Goal: Task Accomplishment & Management: Complete application form

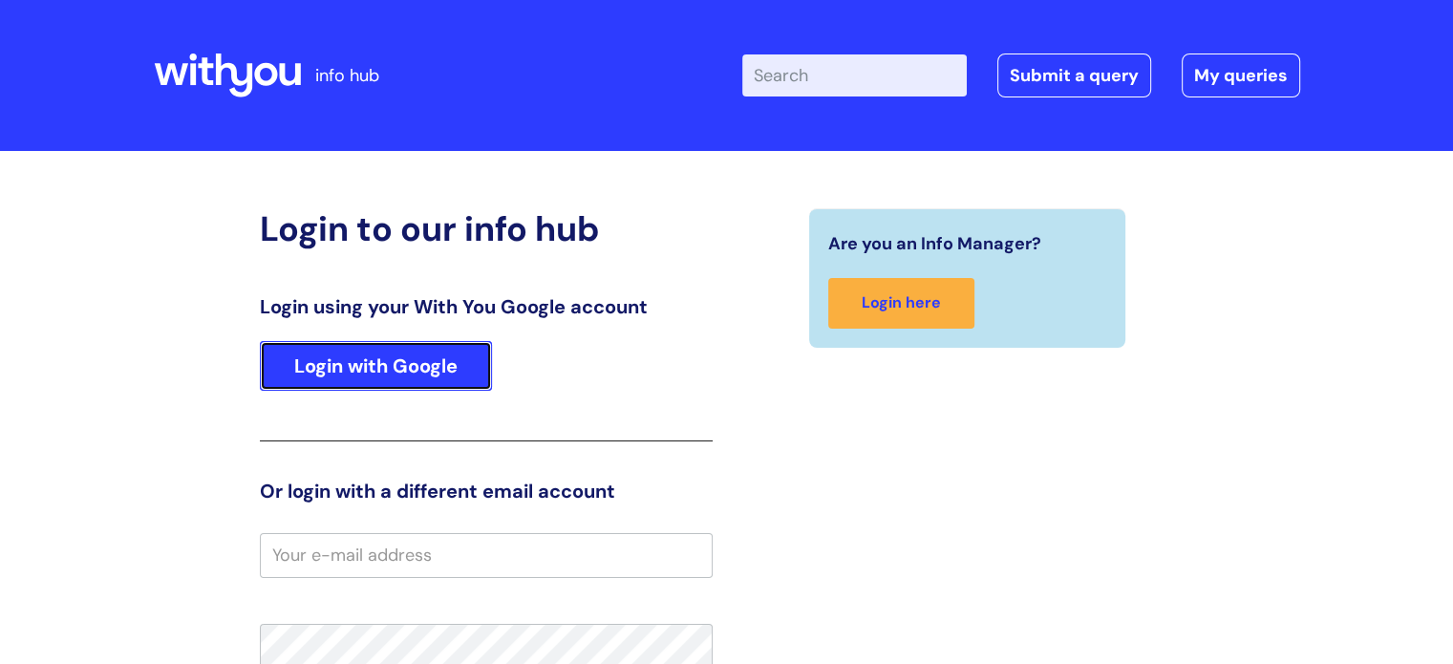
click at [469, 370] on link "Login with Google" at bounding box center [376, 366] width 232 height 50
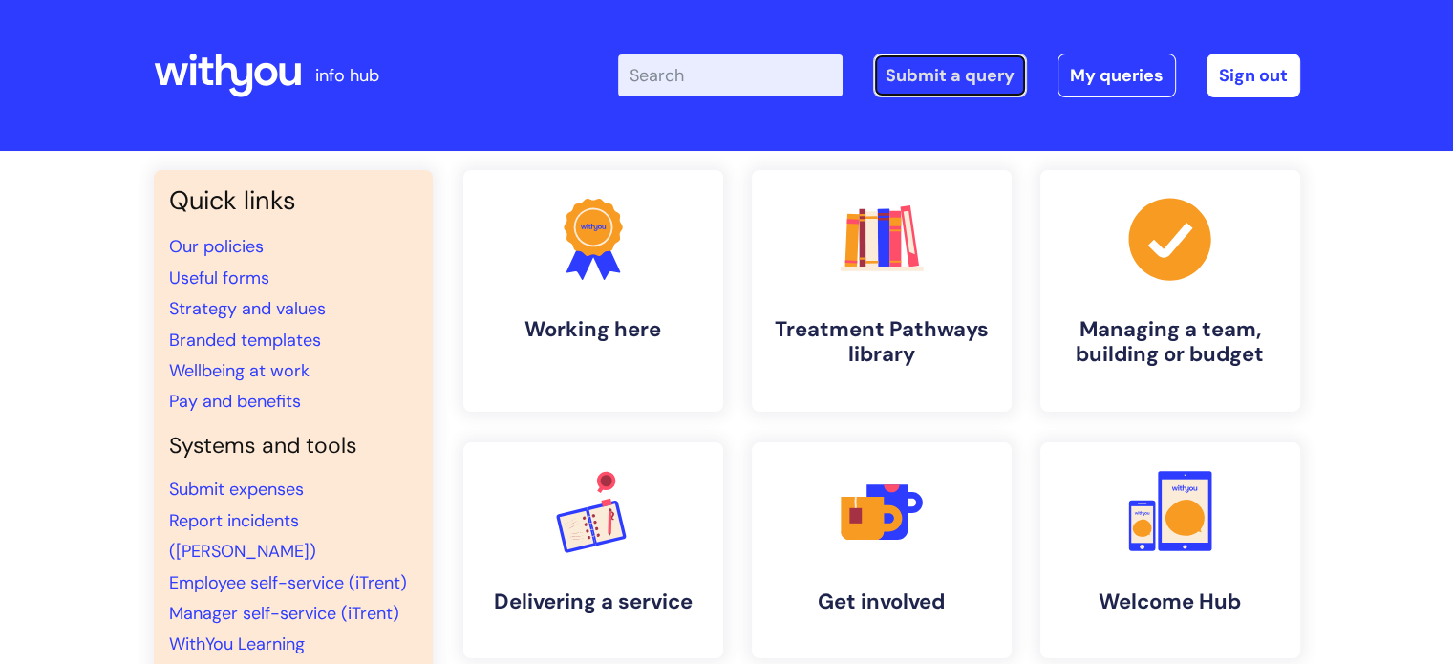
click at [952, 73] on link "Submit a query" at bounding box center [950, 75] width 154 height 44
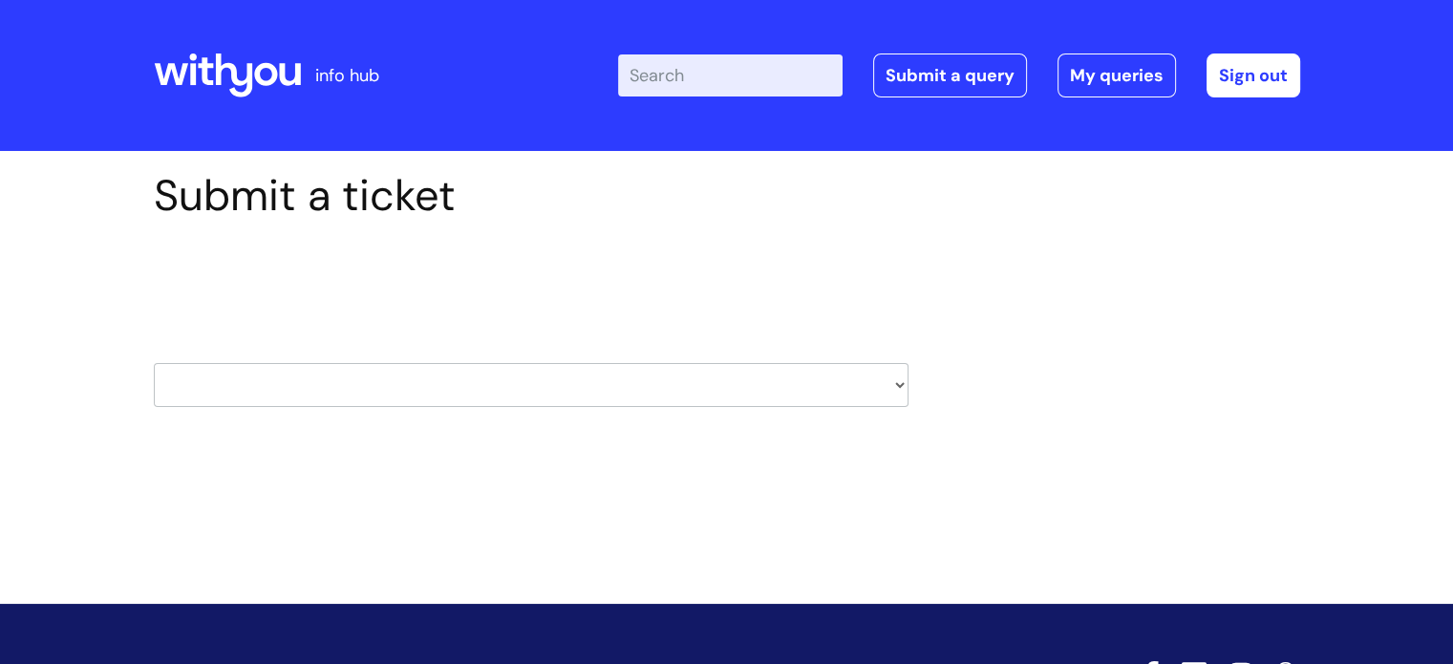
click at [396, 407] on div "Select issue type HR / People IT and Support Clinical Drug Alerts Finance Accou…" at bounding box center [531, 336] width 755 height 199
click at [418, 385] on select "HR / People IT and Support Clinical Drug Alerts Finance Accounts Data Support T…" at bounding box center [531, 385] width 755 height 44
select select "it_and_support"
click at [154, 363] on select "HR / People IT and Support Clinical Drug Alerts Finance Accounts Data Support T…" at bounding box center [531, 385] width 755 height 44
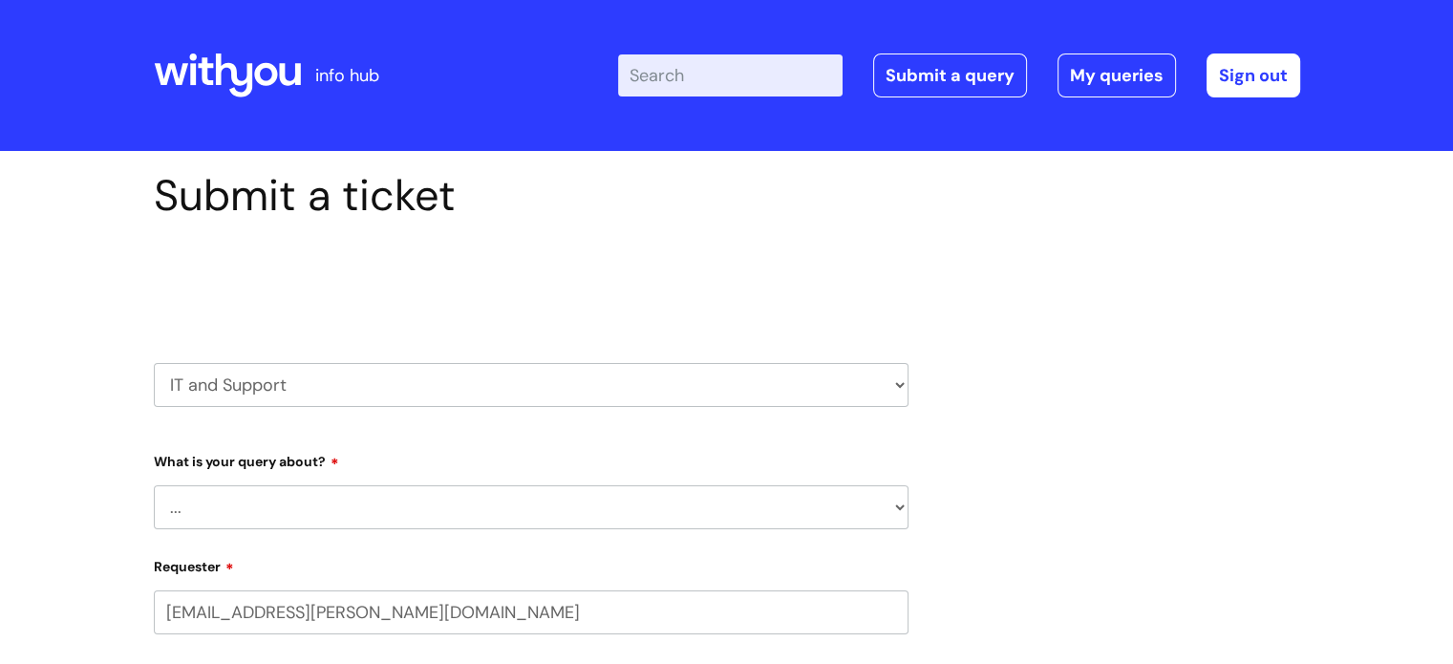
select select "80004286532"
click at [291, 512] on select "... Mobile Phone Reset & MFA Accounts, Starters and Leavers IT Hardware issue I…" at bounding box center [531, 507] width 755 height 44
select select "Something Else"
click at [154, 485] on select "... Mobile Phone Reset & MFA Accounts, Starters and Leavers IT Hardware issue I…" at bounding box center [531, 507] width 755 height 44
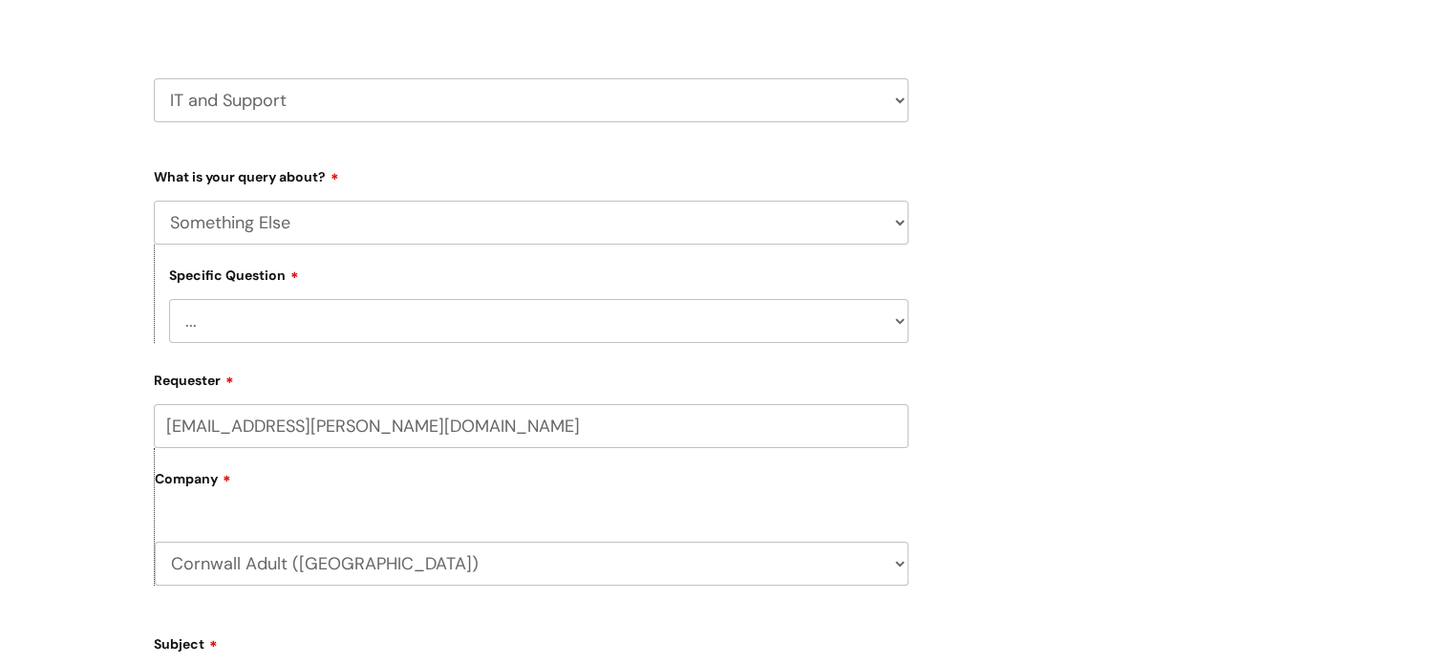
scroll to position [375, 0]
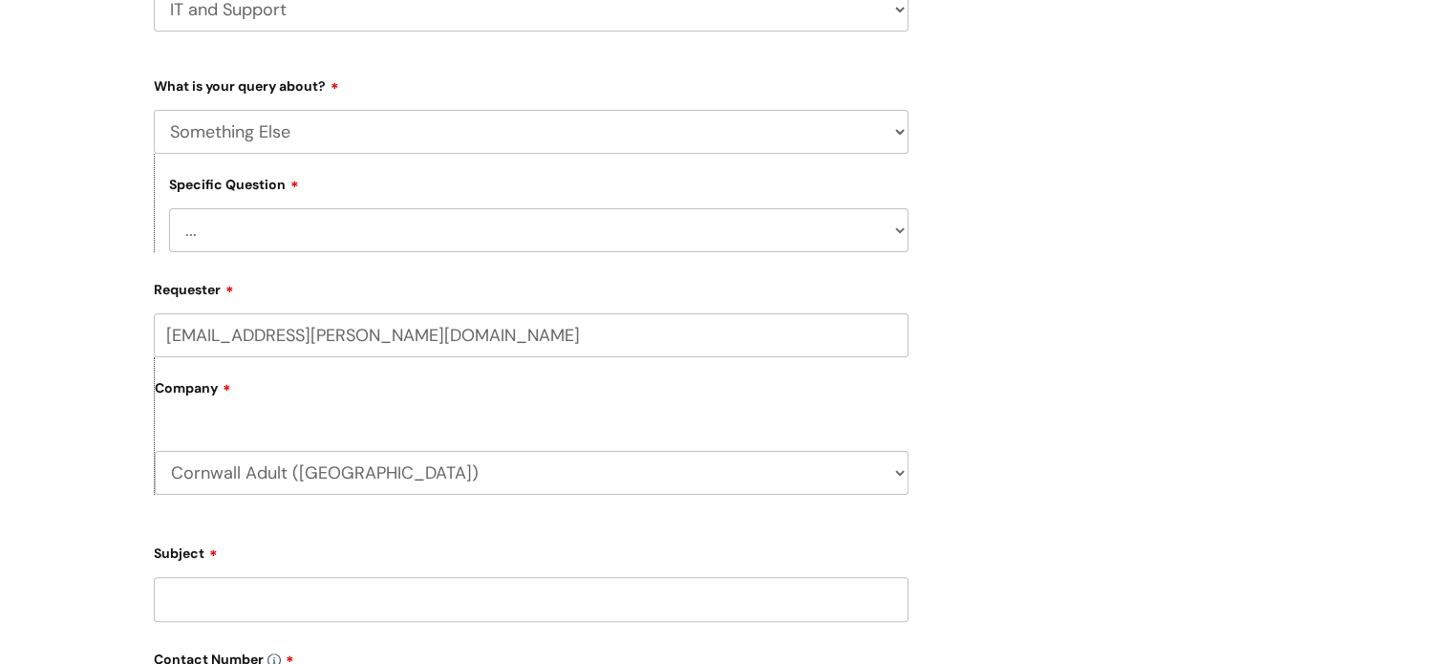
click at [401, 217] on select "... My problem is not listed" at bounding box center [538, 230] width 739 height 44
select select "My problem is not listed"
click at [169, 208] on select "... My problem is not listed" at bounding box center [538, 230] width 739 height 44
click at [309, 583] on input "Subject" at bounding box center [531, 599] width 755 height 44
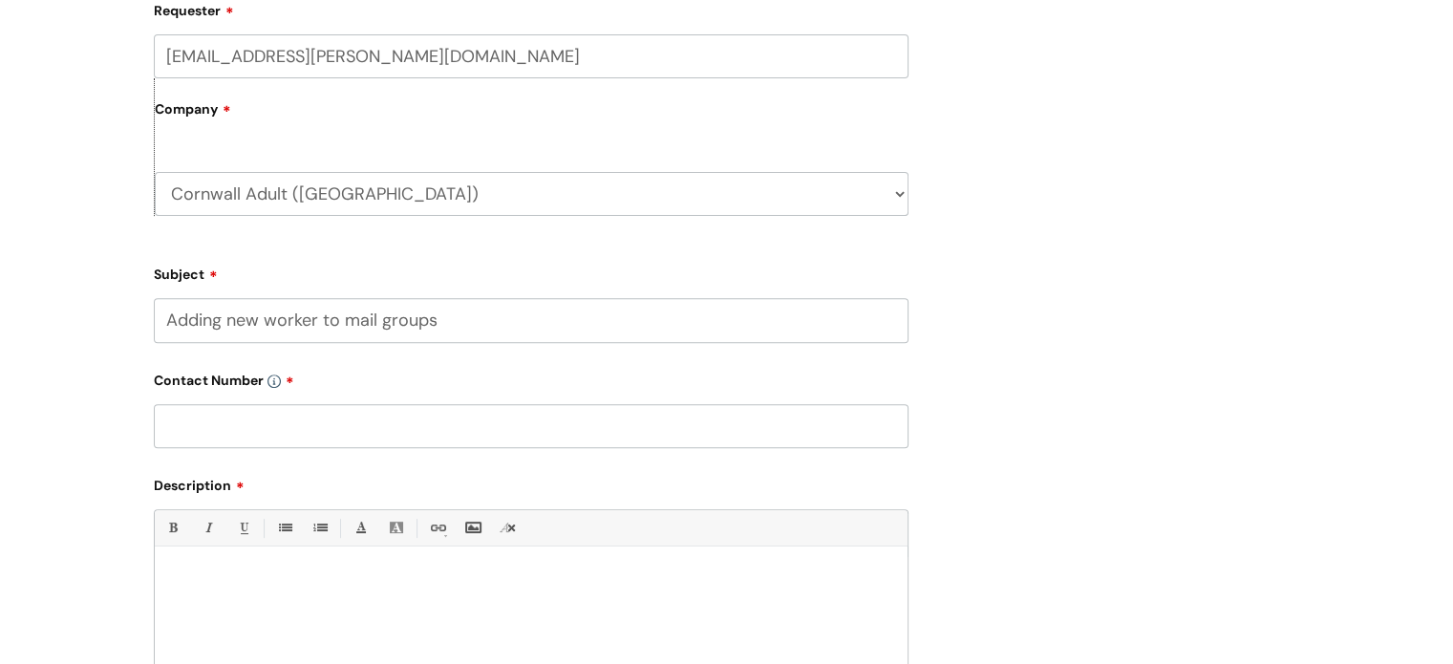
scroll to position [665, 0]
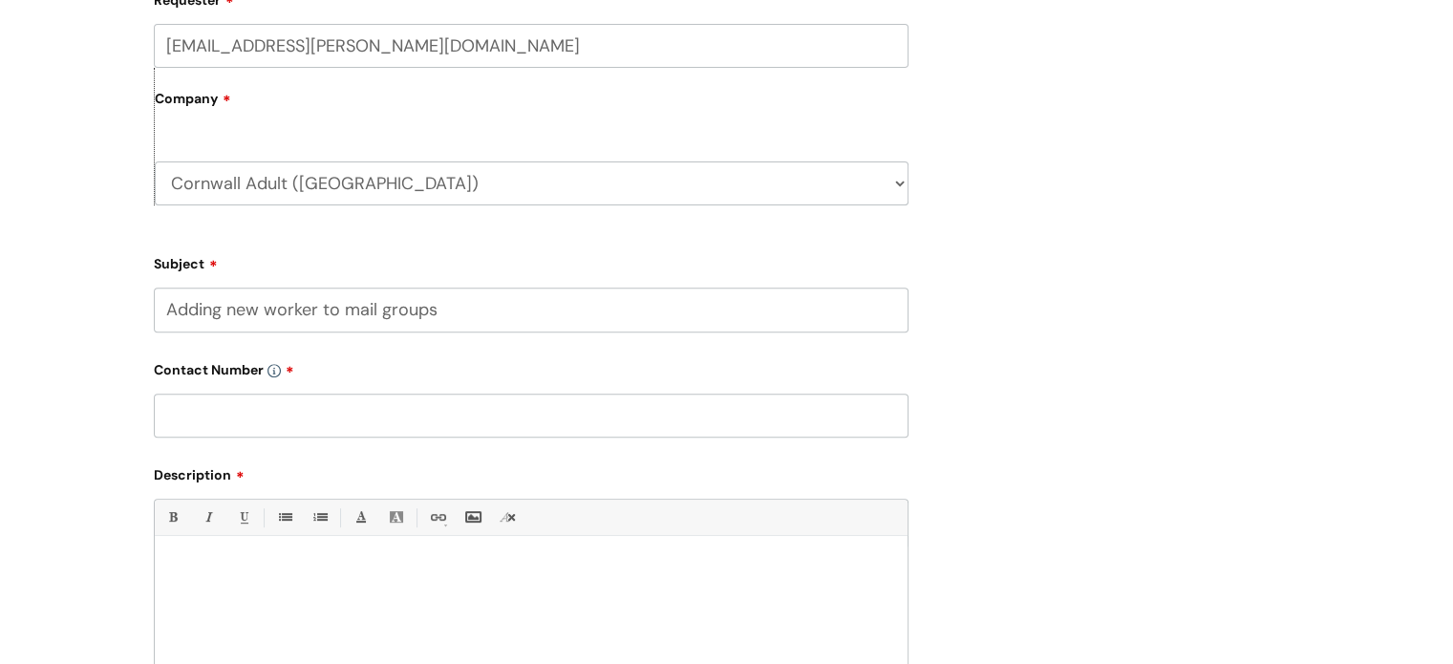
type input "Adding new worker to mail groups"
click at [271, 410] on input "text" at bounding box center [531, 416] width 755 height 44
type input "07554415407"
click at [248, 622] on div at bounding box center [531, 612] width 753 height 132
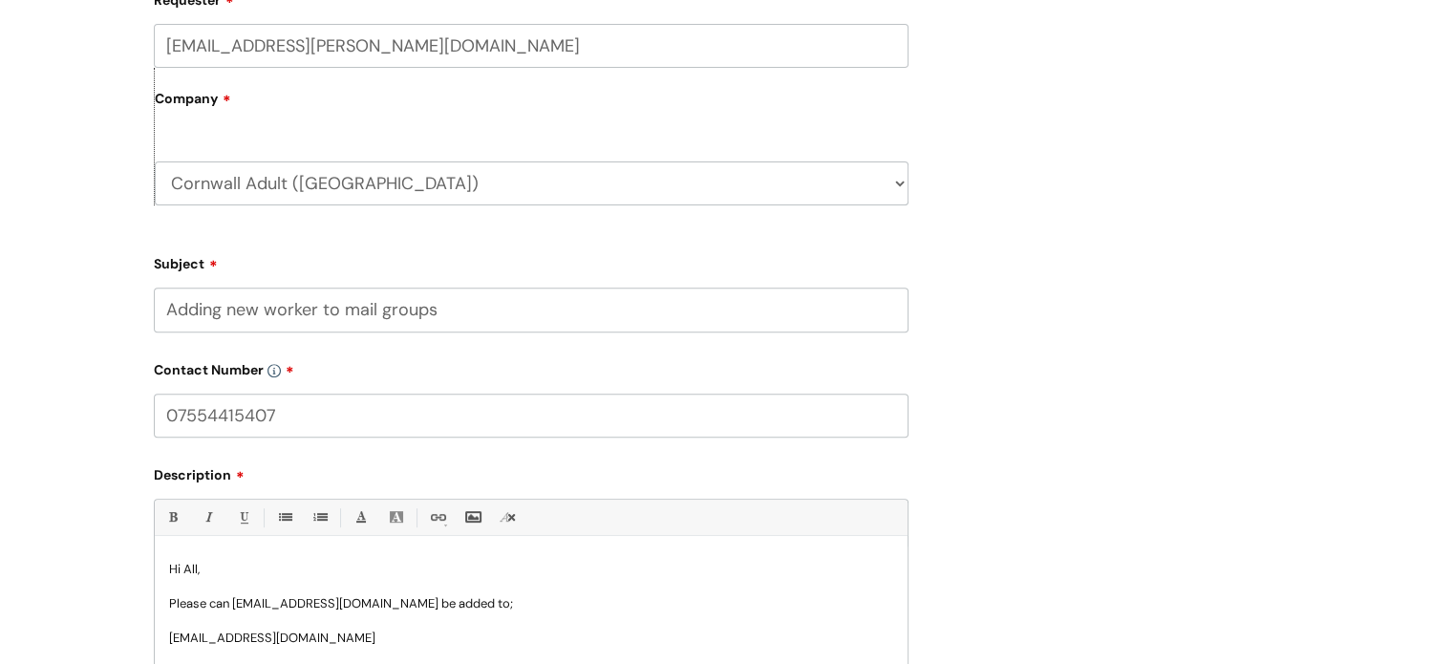
scroll to position [680, 0]
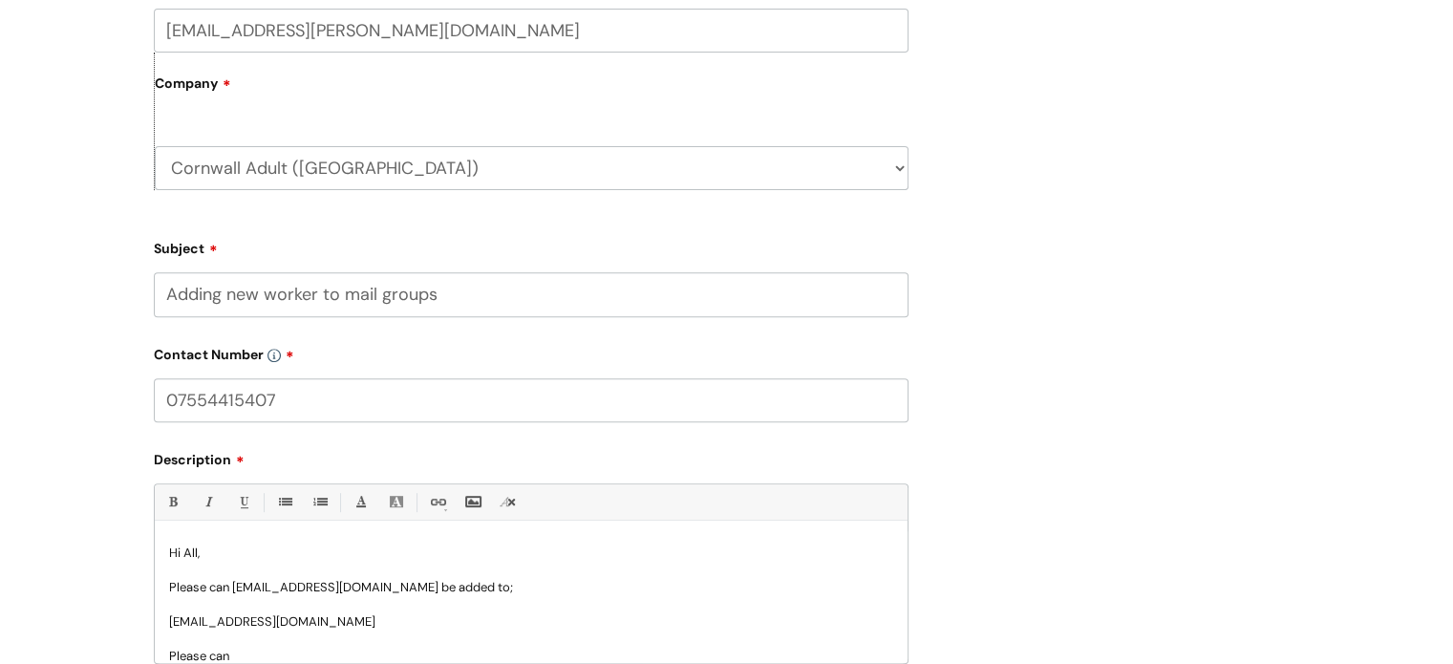
click at [390, 622] on p "cornwall.pcc@wearewithyou.org.uk" at bounding box center [531, 621] width 724 height 17
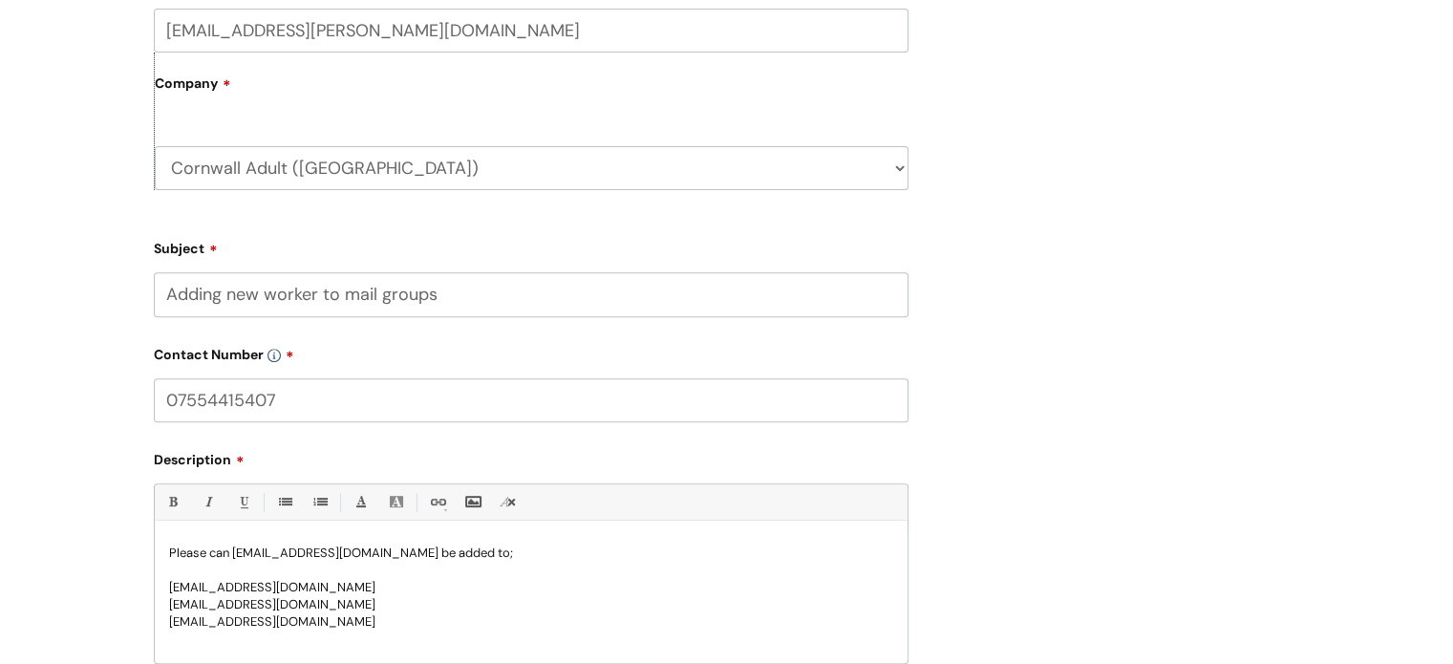
drag, startPoint x: 382, startPoint y: 633, endPoint x: 120, endPoint y: 651, distance: 262.3
click at [120, 651] on div "Submit a ticket Select issue type HR / People IT and Support Clinical Drug Aler…" at bounding box center [726, 198] width 1453 height 1454
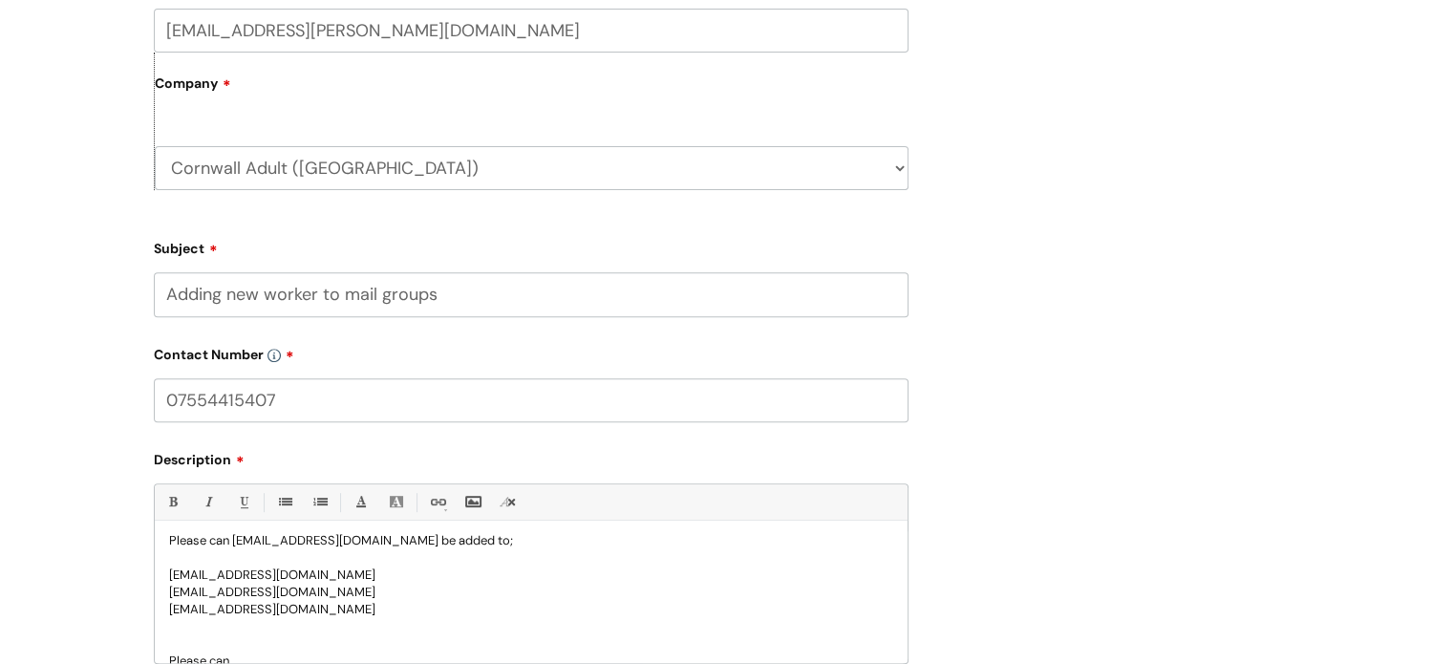
drag, startPoint x: 377, startPoint y: 608, endPoint x: 164, endPoint y: 610, distance: 213.0
click at [164, 610] on div "Hi All, Please can coral.billing@wearewithyou.org.uk be added to; cornwall.pcc@…" at bounding box center [531, 597] width 753 height 132
click at [393, 637] on p at bounding box center [531, 643] width 724 height 17
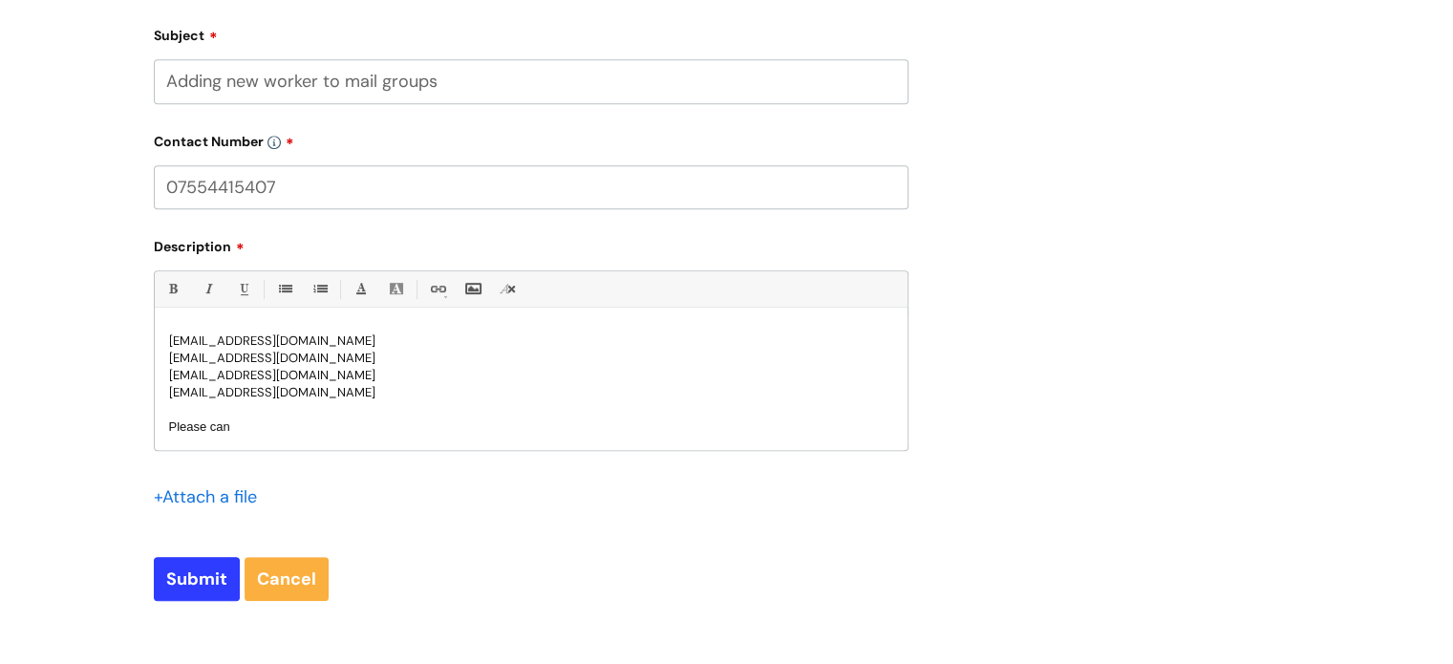
drag, startPoint x: 309, startPoint y: 659, endPoint x: 145, endPoint y: 554, distance: 194.2
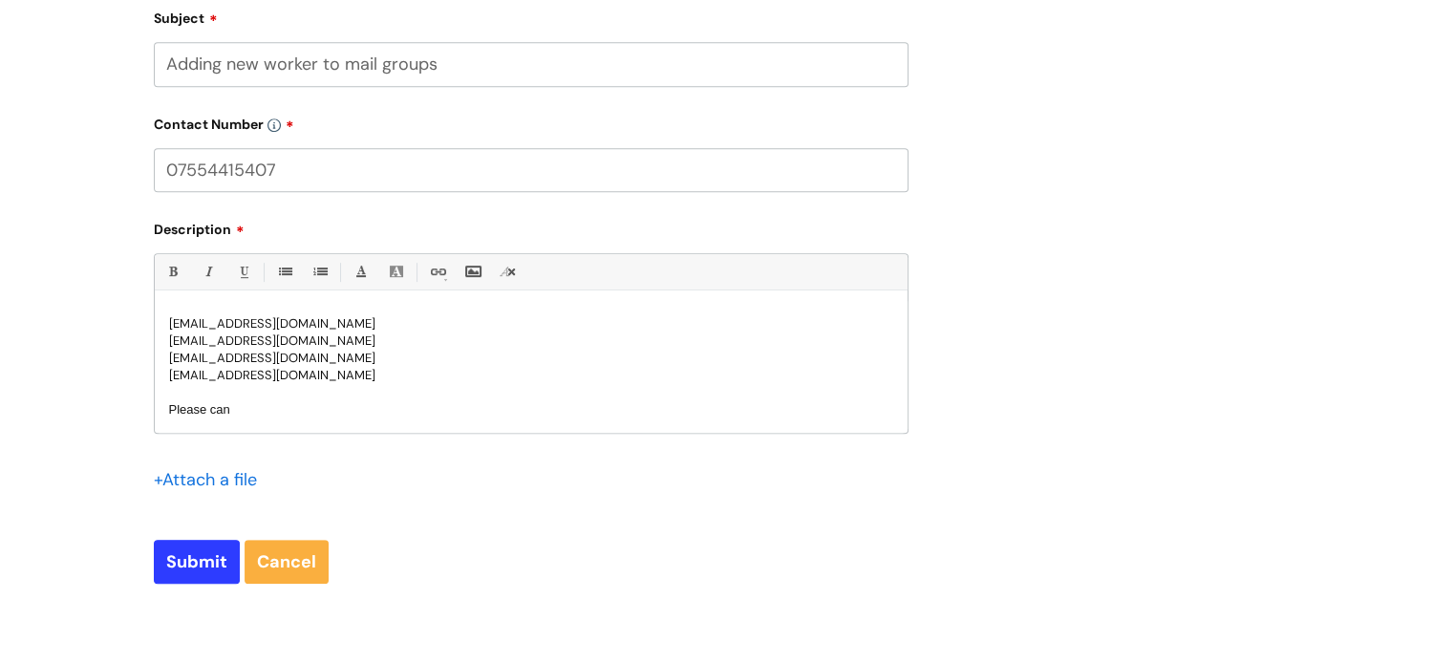
click at [267, 416] on p "Please can" at bounding box center [531, 409] width 724 height 17
drag, startPoint x: 208, startPoint y: 411, endPoint x: 133, endPoint y: 416, distance: 75.6
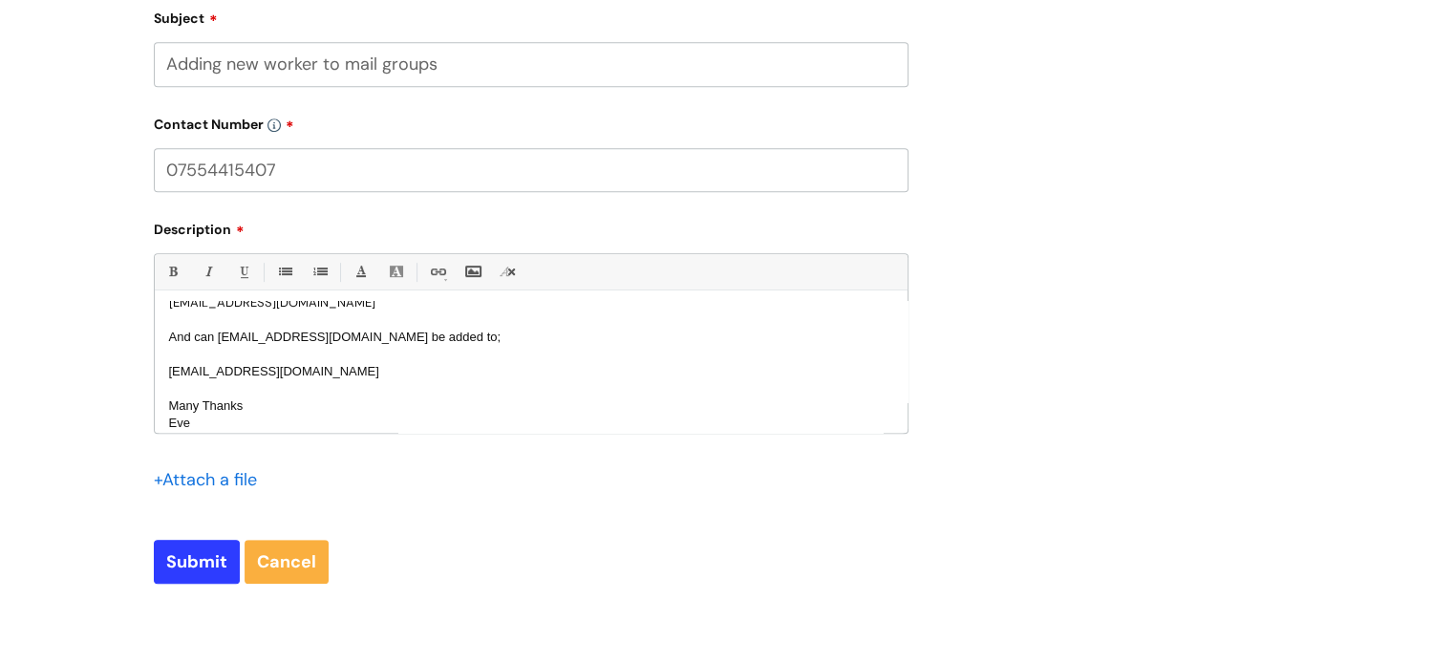
scroll to position [160, 0]
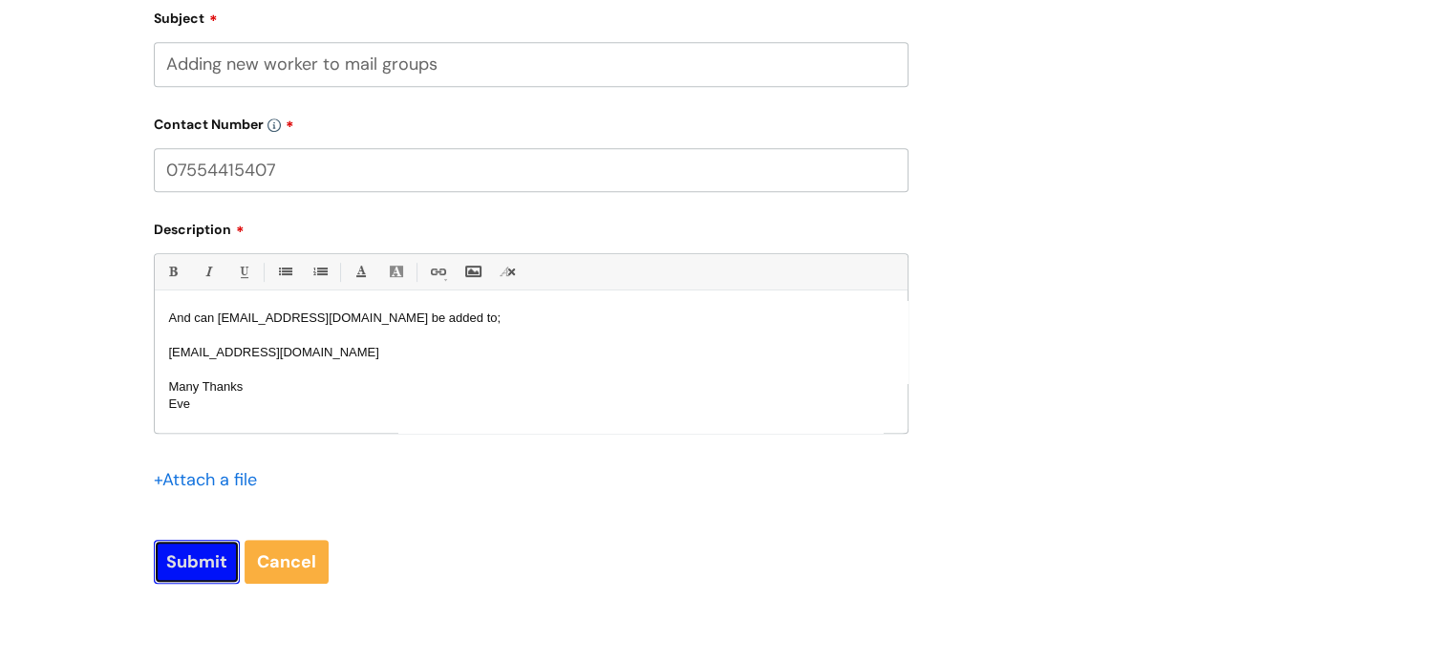
click at [183, 570] on input "Submit" at bounding box center [197, 562] width 86 height 44
type input "Please Wait..."
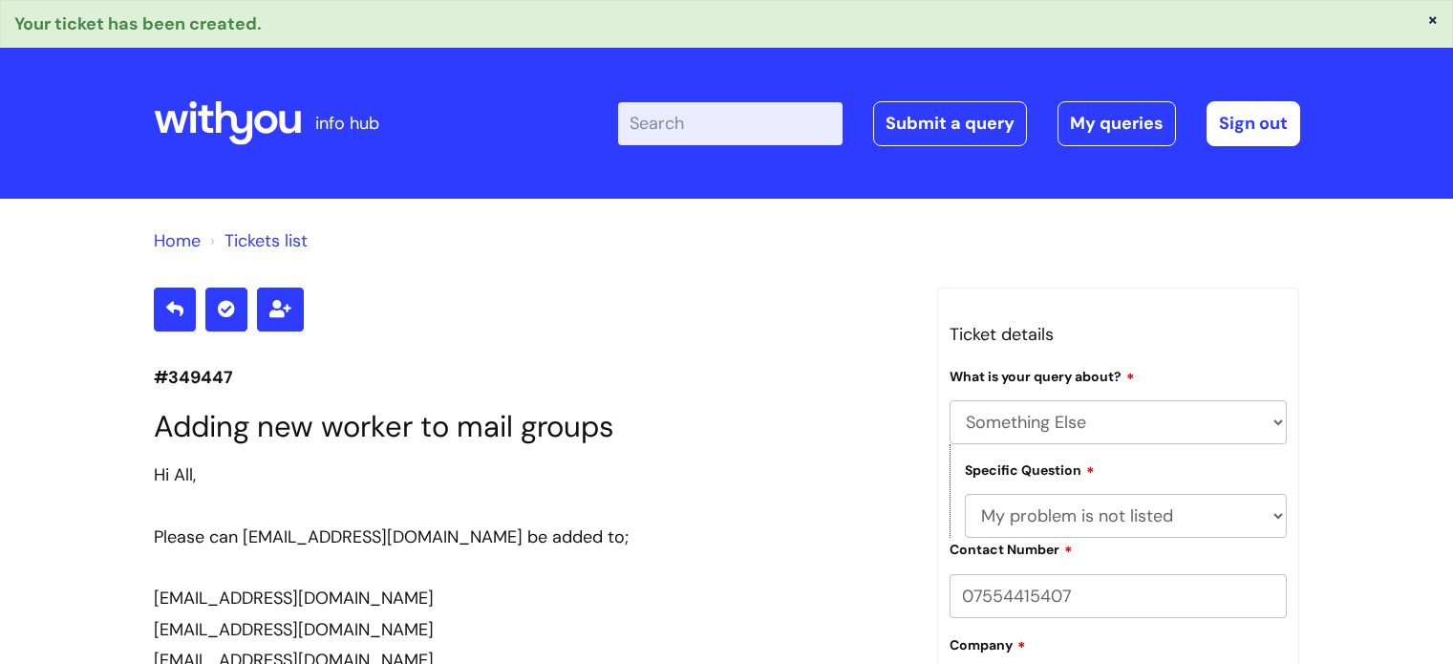
select select "Something Else"
select select "My problem is not listed"
